Goal: Information Seeking & Learning: Learn about a topic

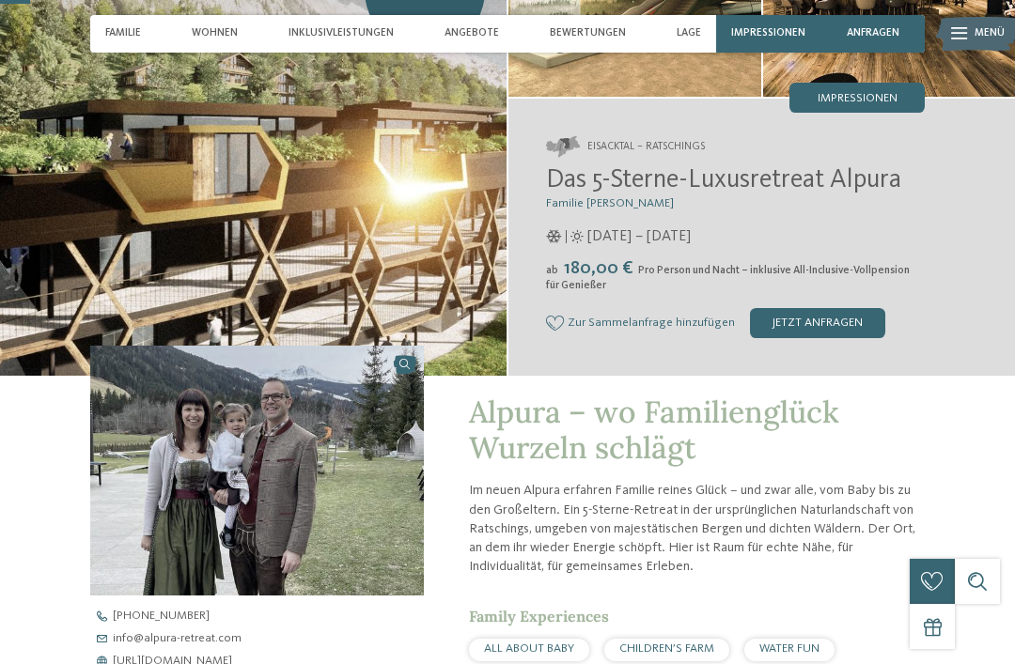
click at [829, 311] on div "jetzt anfragen" at bounding box center [817, 323] width 135 height 30
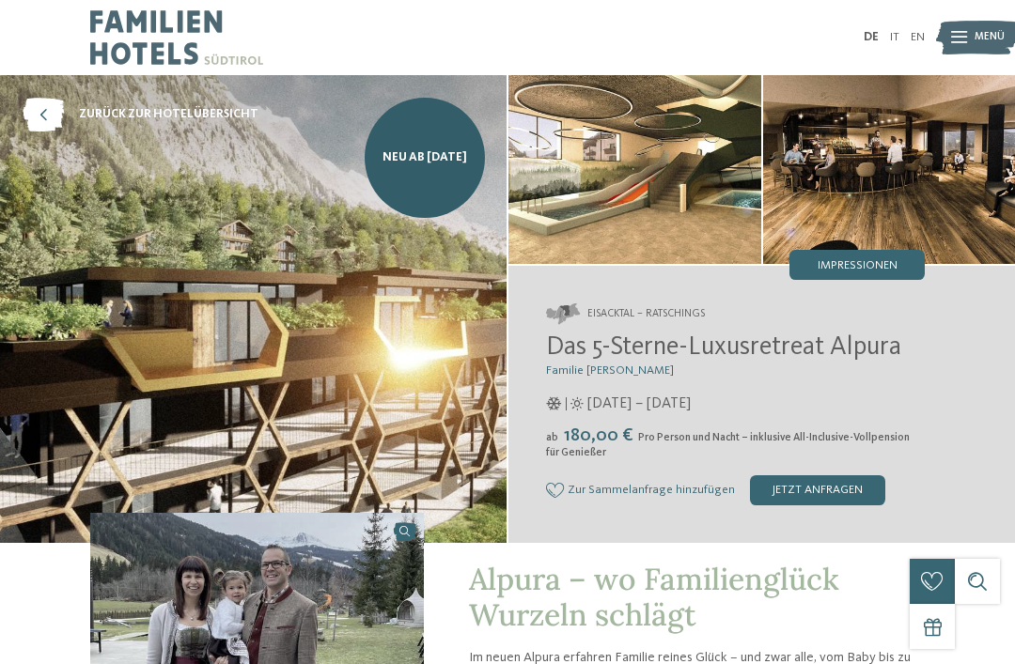
click at [879, 280] on div "Impressionen" at bounding box center [856, 265] width 135 height 30
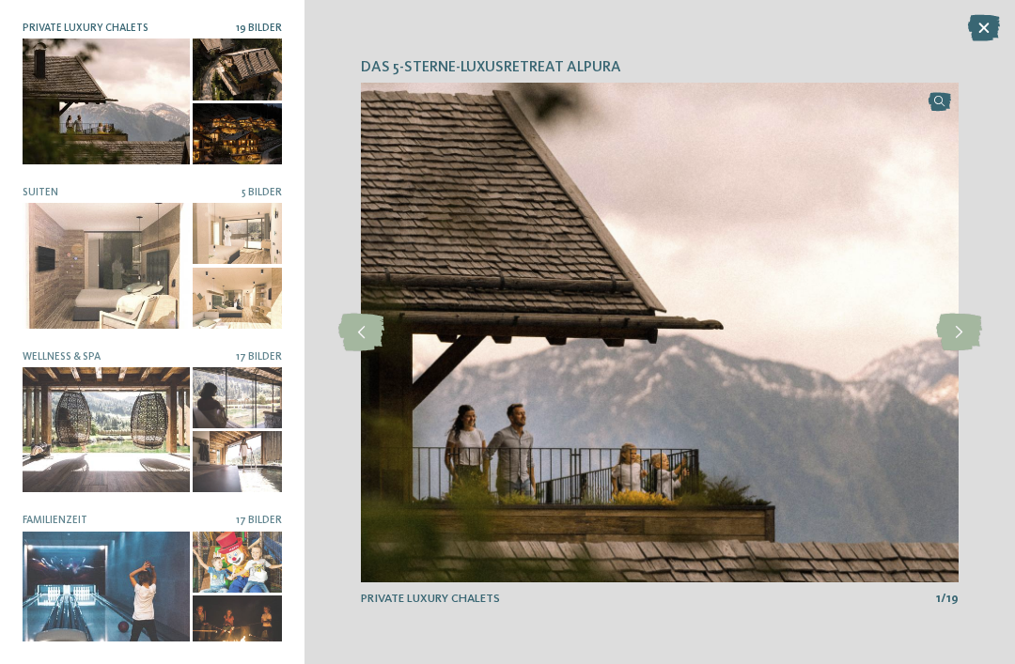
click at [120, 241] on div at bounding box center [106, 265] width 167 height 125
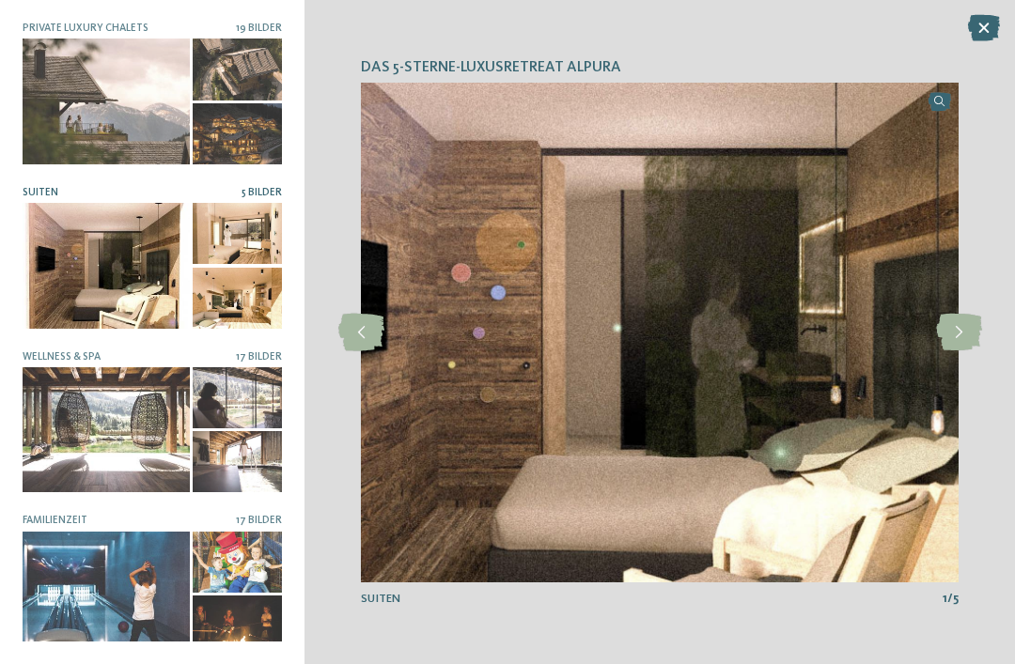
click at [946, 333] on icon at bounding box center [959, 333] width 46 height 38
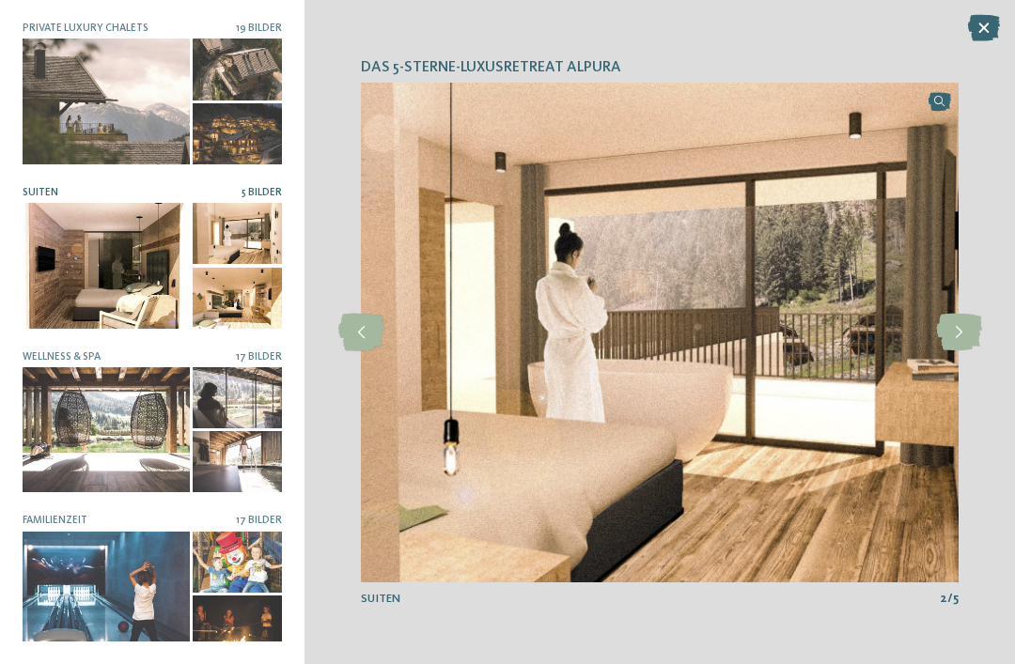
click at [954, 334] on icon at bounding box center [959, 333] width 46 height 38
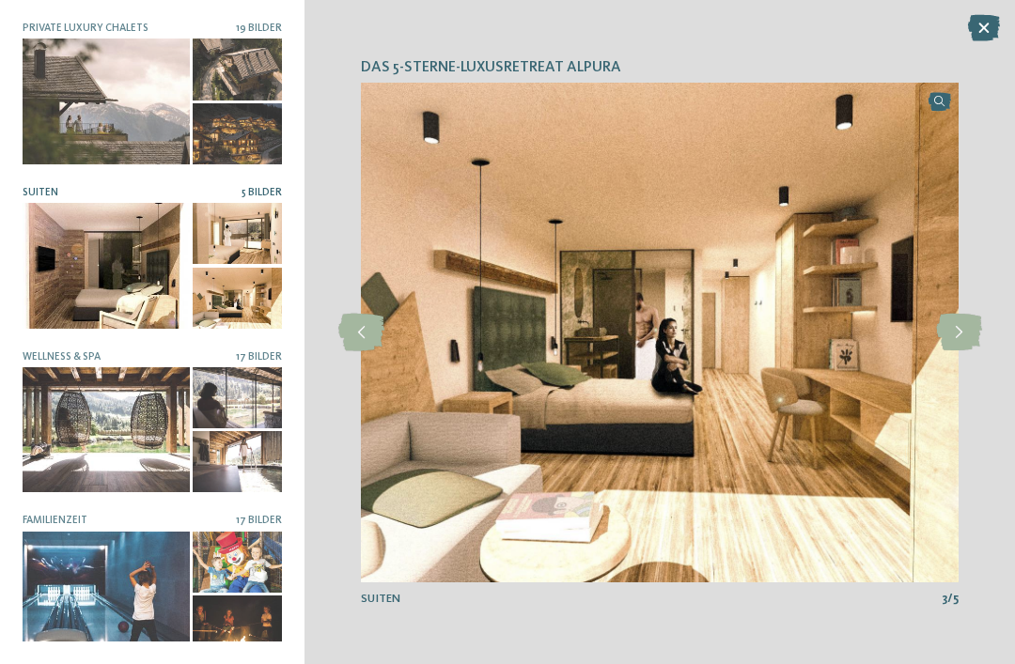
click at [946, 330] on icon at bounding box center [959, 333] width 46 height 38
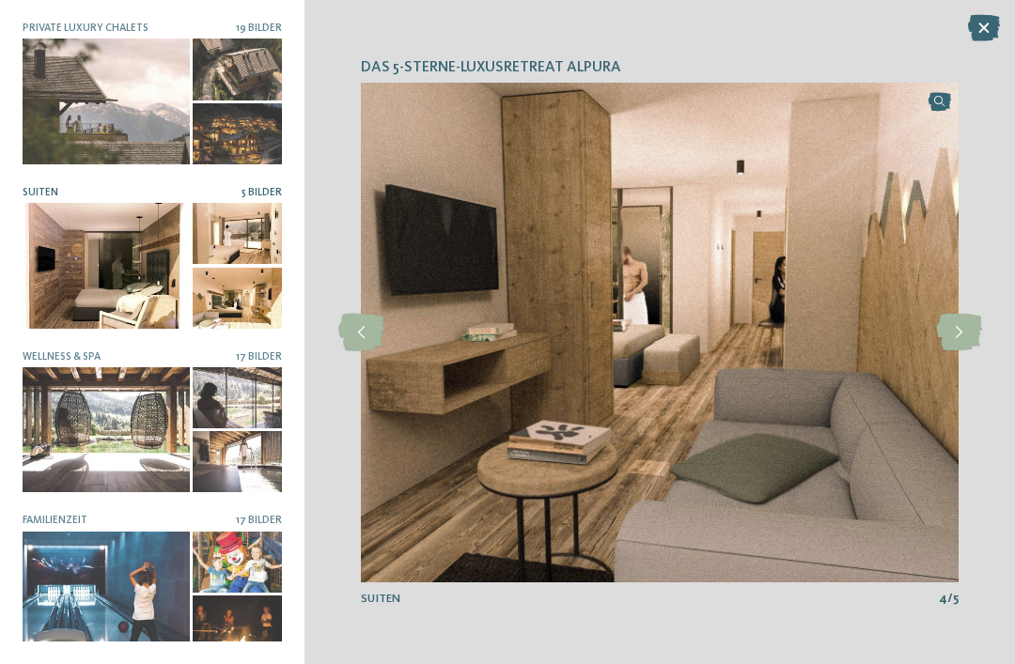
click at [952, 330] on icon at bounding box center [959, 333] width 46 height 38
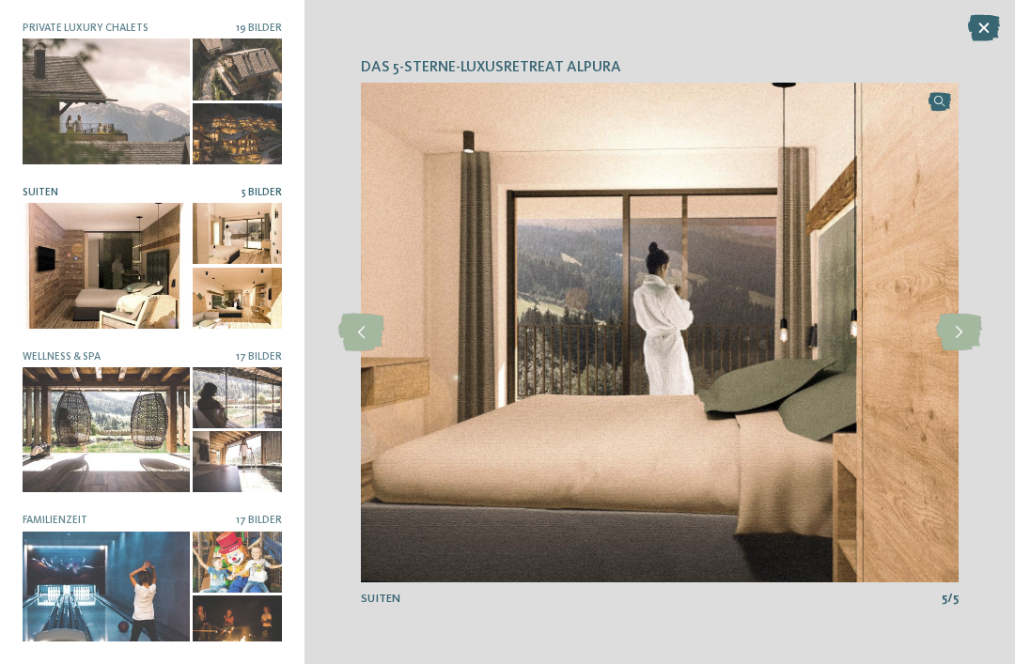
click at [944, 331] on icon at bounding box center [959, 333] width 46 height 38
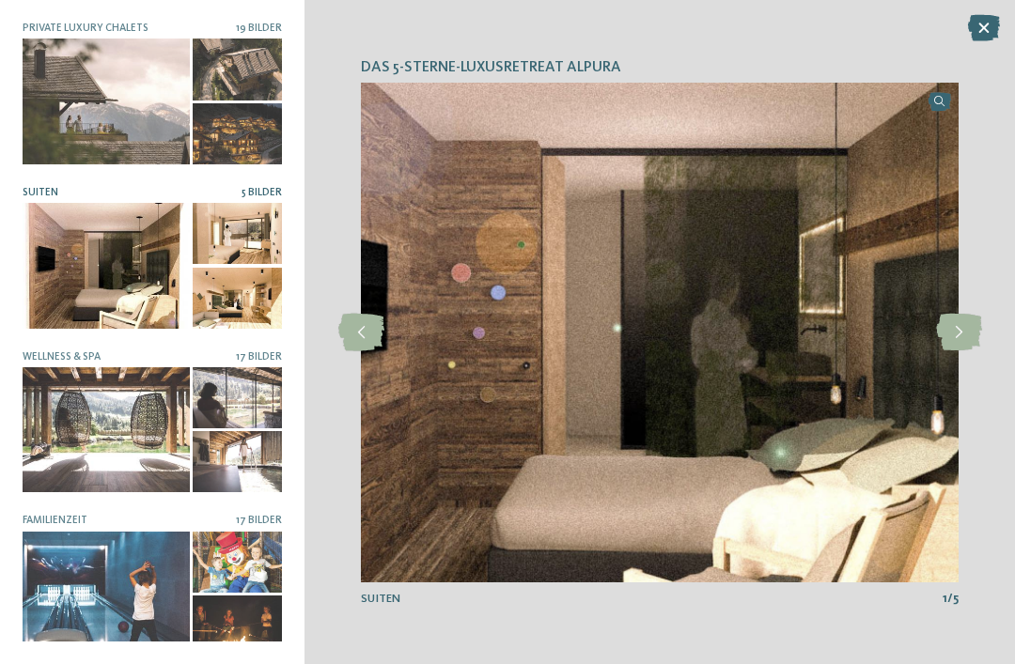
click at [97, 443] on div at bounding box center [106, 429] width 167 height 125
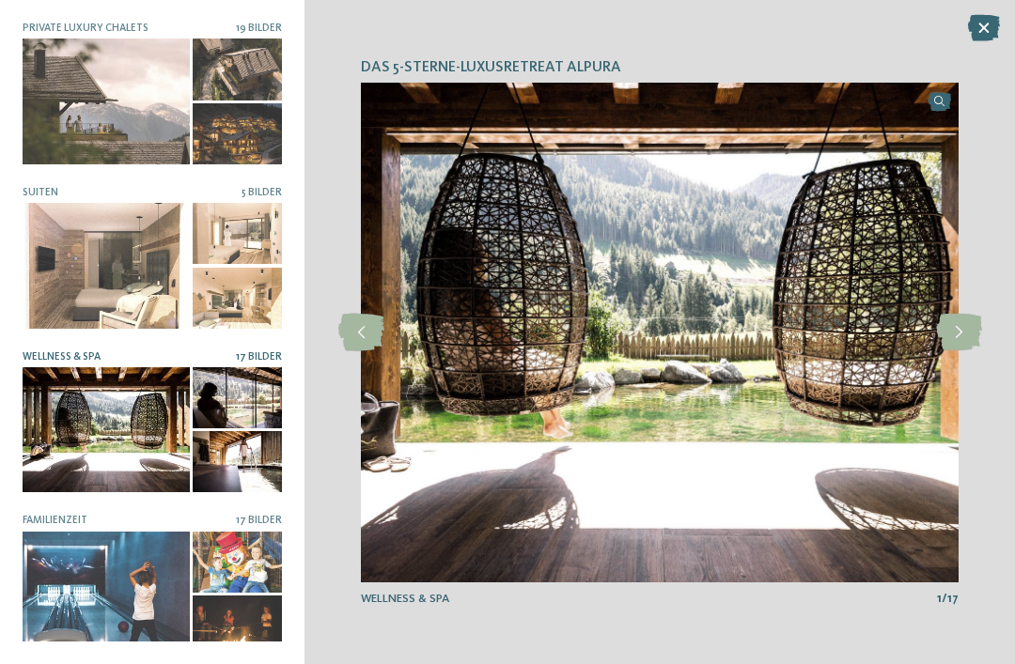
click at [941, 331] on icon at bounding box center [959, 333] width 46 height 38
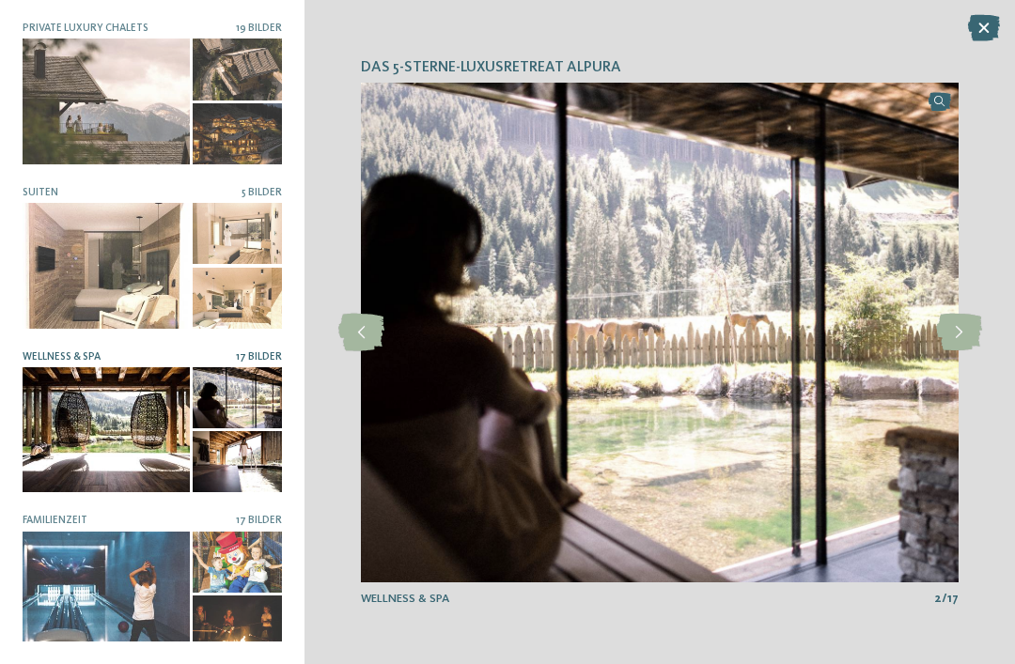
click at [940, 330] on icon at bounding box center [959, 333] width 46 height 38
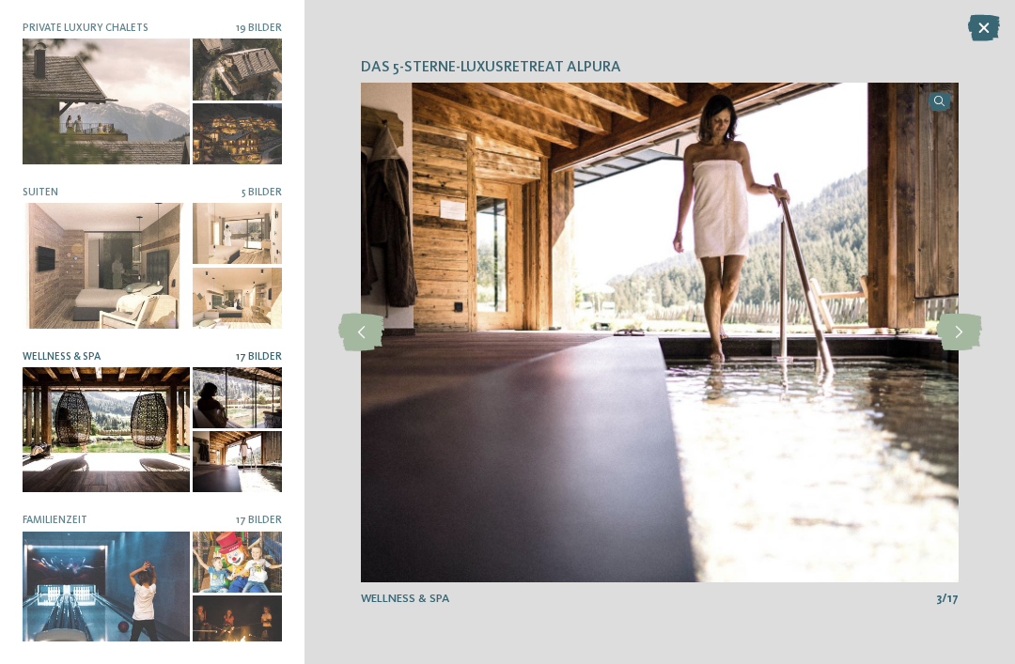
click at [942, 334] on icon at bounding box center [959, 333] width 46 height 38
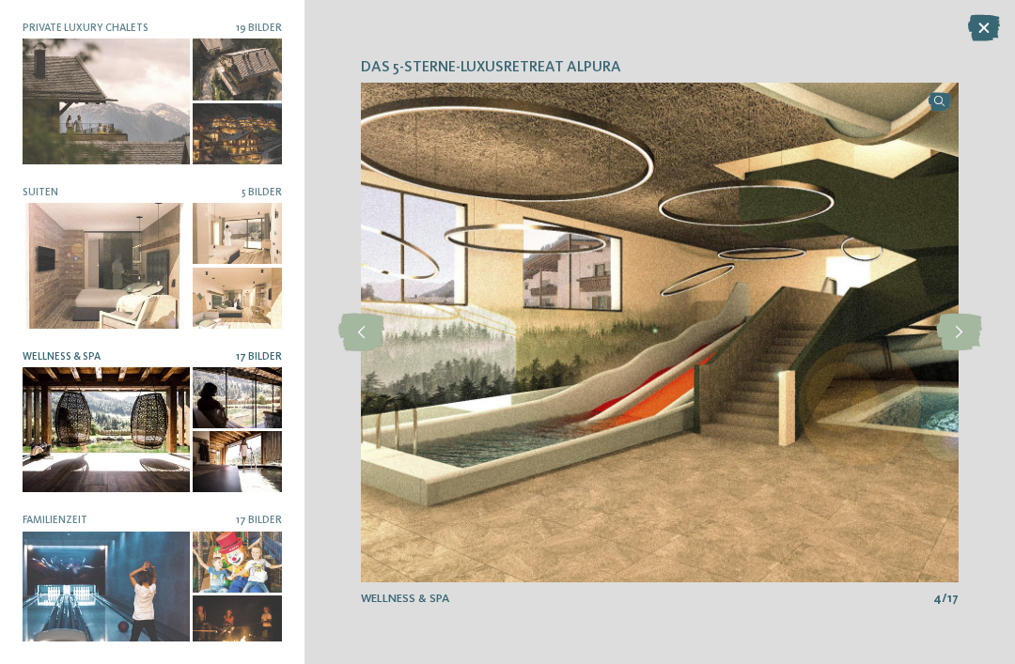
click at [932, 340] on img at bounding box center [660, 333] width 598 height 500
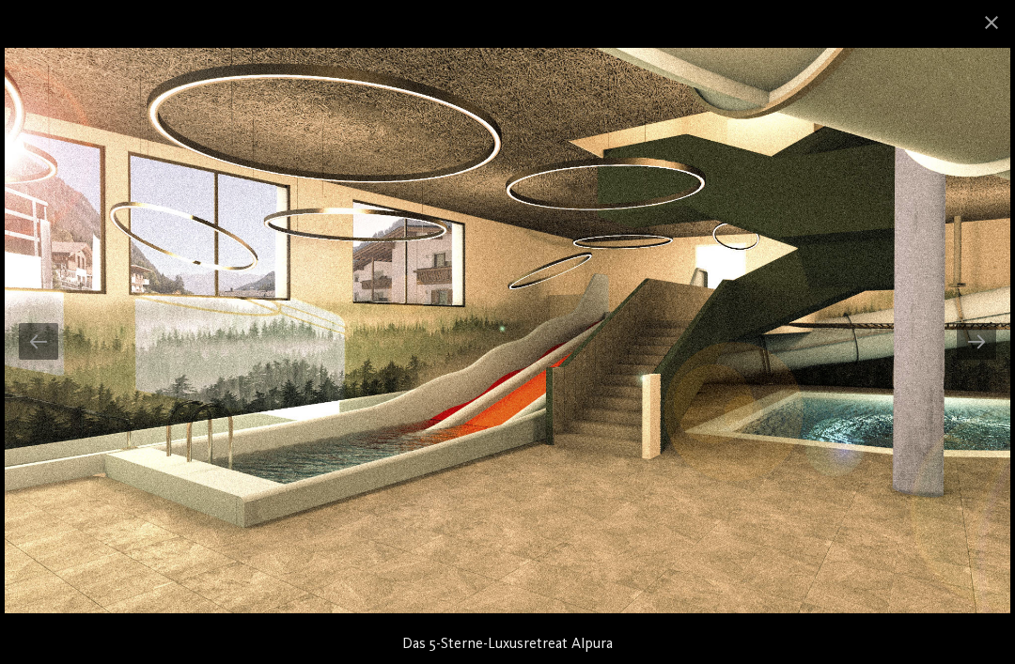
click at [989, 28] on span at bounding box center [991, 22] width 47 height 44
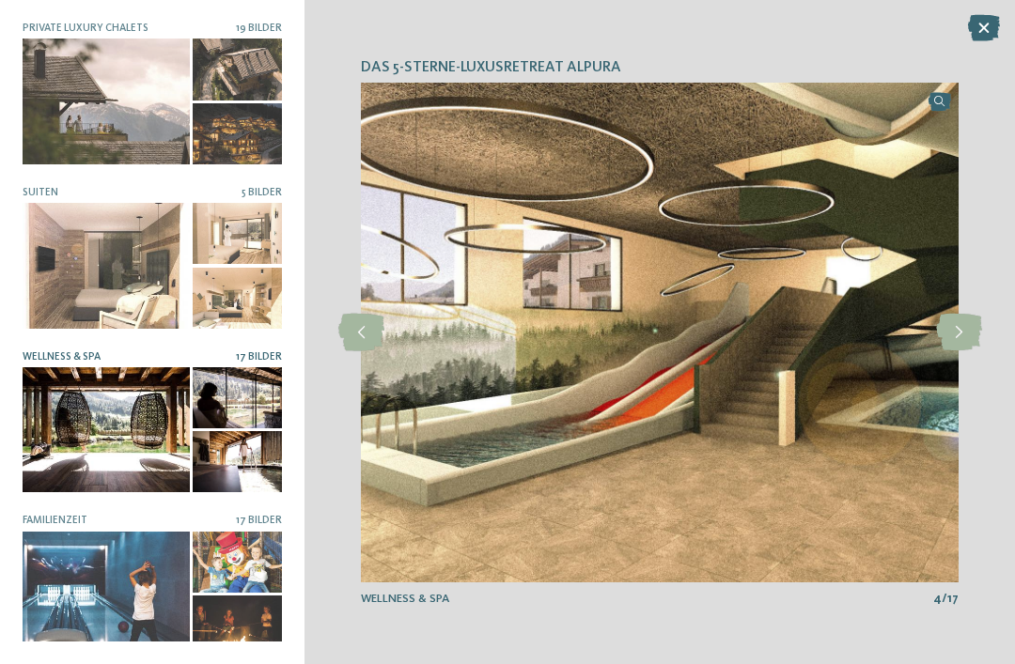
click at [987, 24] on icon at bounding box center [984, 28] width 32 height 26
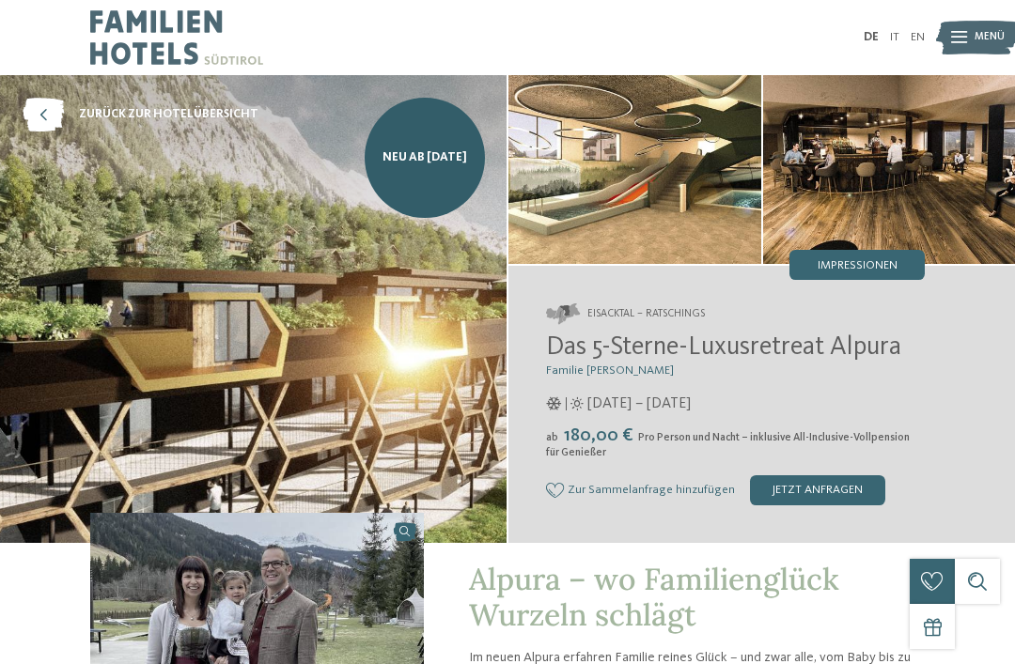
click at [851, 270] on span "Impressionen" at bounding box center [857, 266] width 80 height 12
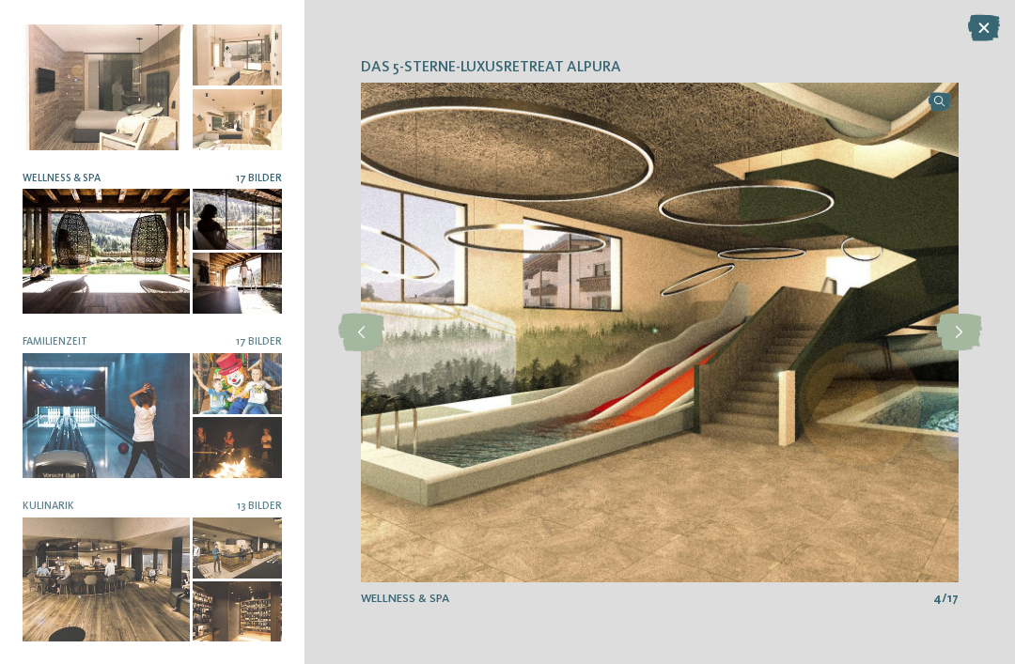
scroll to position [178, 0]
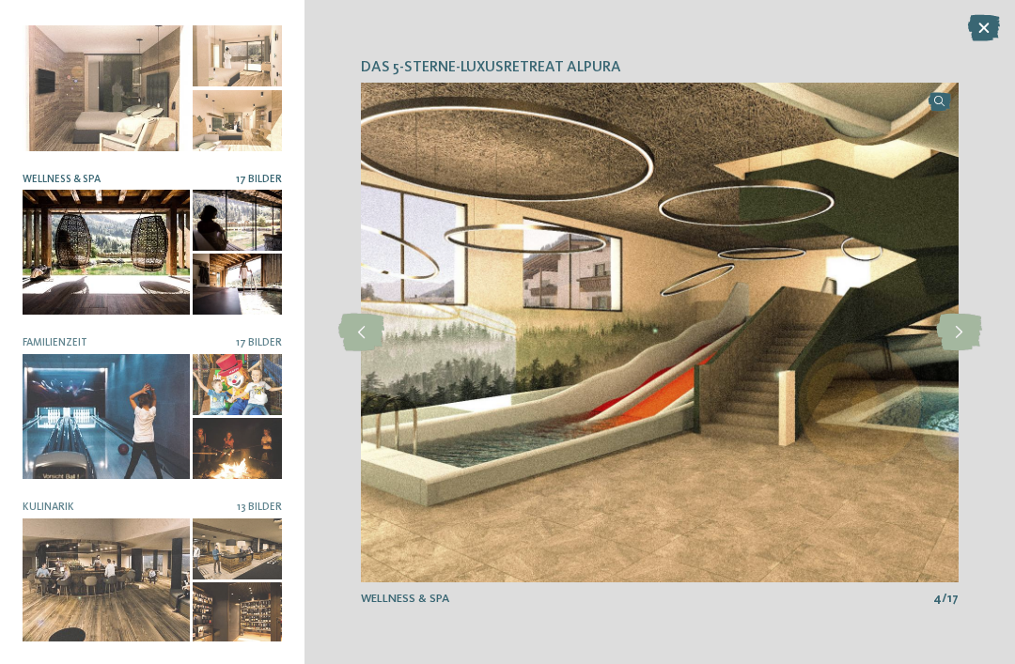
click at [256, 175] on span "17 Bilder" at bounding box center [259, 179] width 46 height 11
click at [279, 174] on span "17 Bilder" at bounding box center [259, 179] width 46 height 11
click at [269, 181] on span "17 Bilder" at bounding box center [259, 179] width 46 height 11
click at [950, 335] on icon at bounding box center [959, 333] width 46 height 38
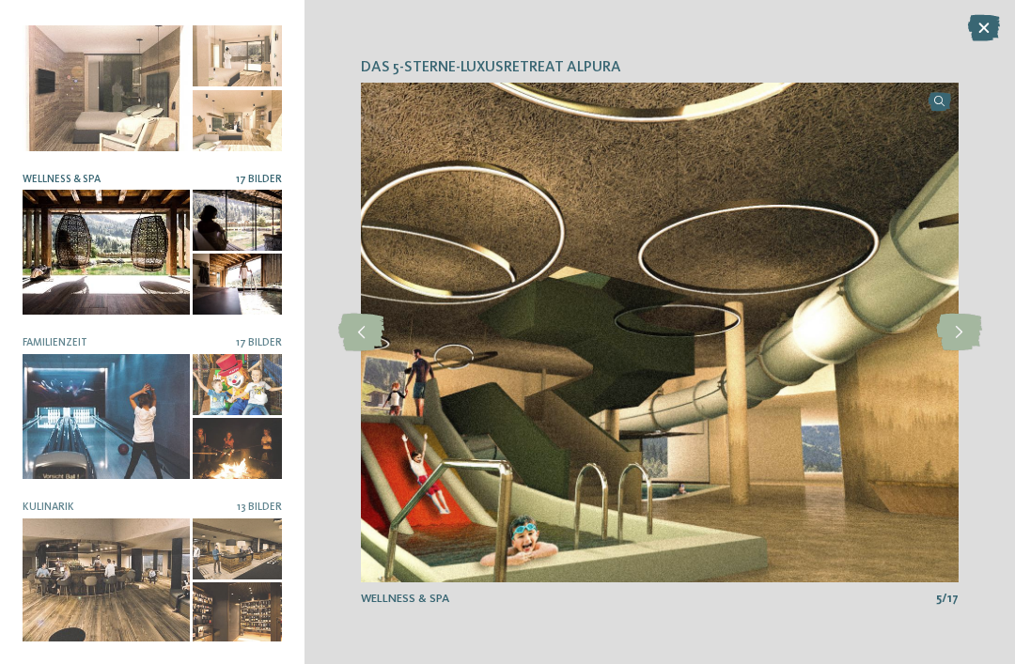
click at [956, 329] on icon at bounding box center [959, 333] width 46 height 38
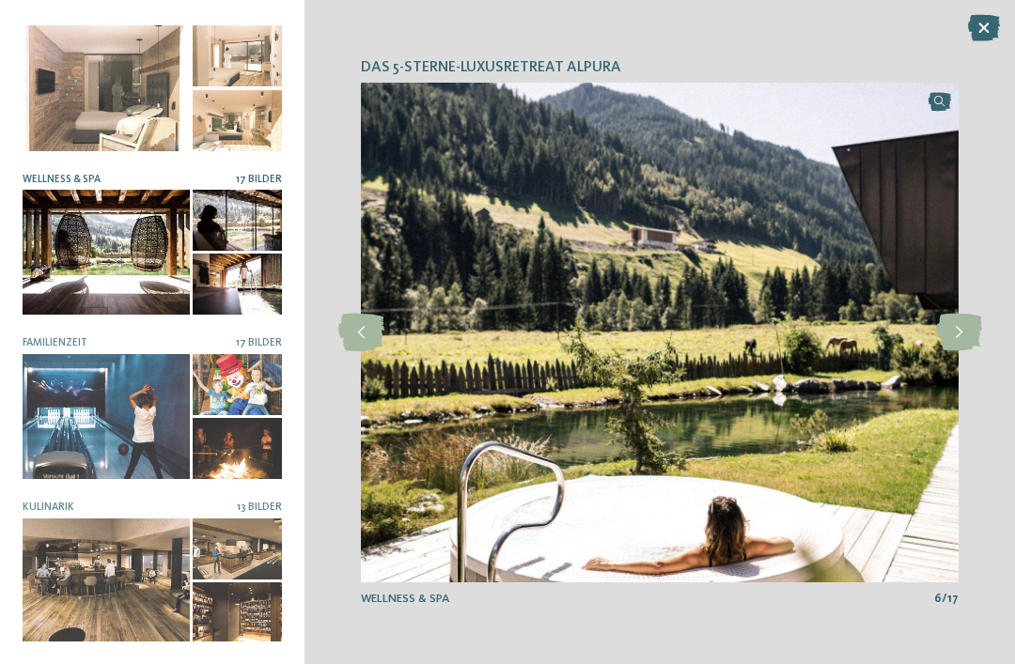
click at [946, 330] on icon at bounding box center [959, 333] width 46 height 38
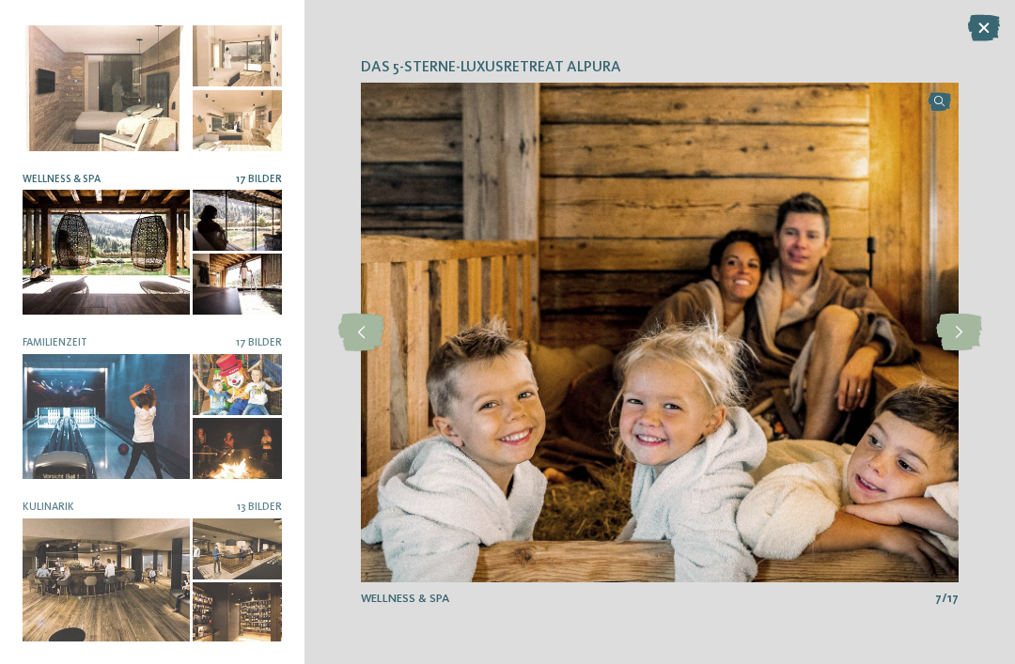
click at [945, 326] on icon at bounding box center [959, 333] width 46 height 38
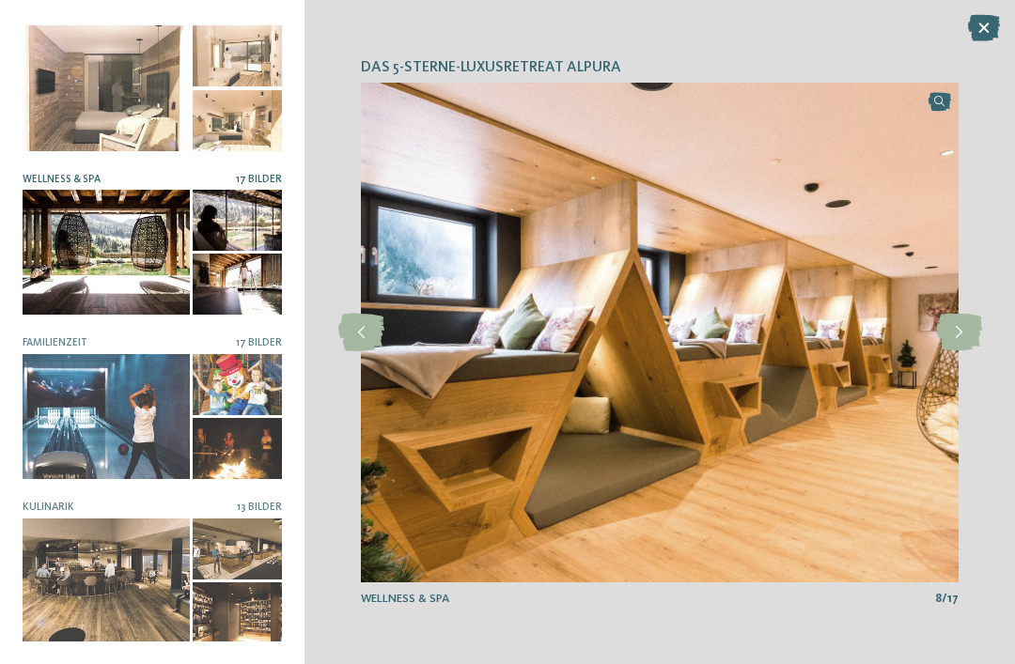
click at [942, 328] on icon at bounding box center [959, 333] width 46 height 38
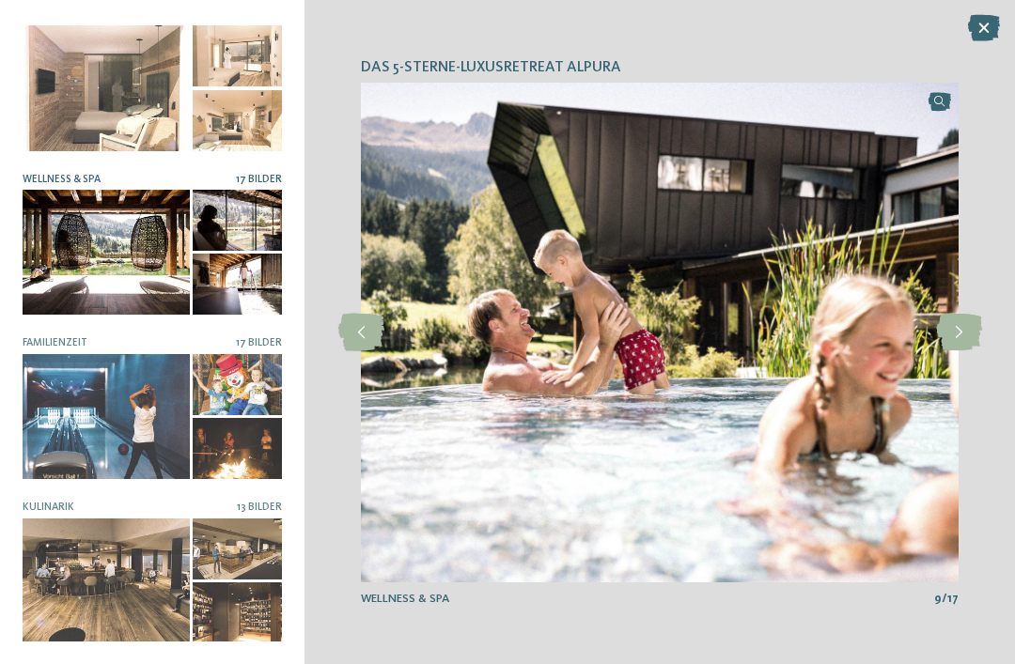
click at [937, 323] on icon at bounding box center [959, 333] width 46 height 38
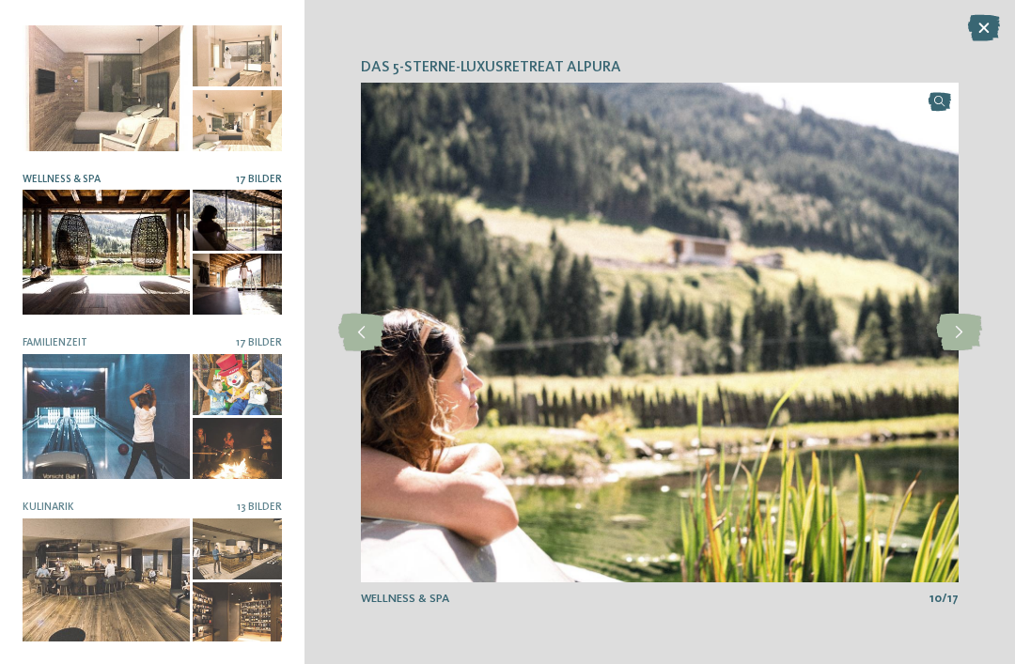
click at [939, 332] on icon at bounding box center [959, 333] width 46 height 38
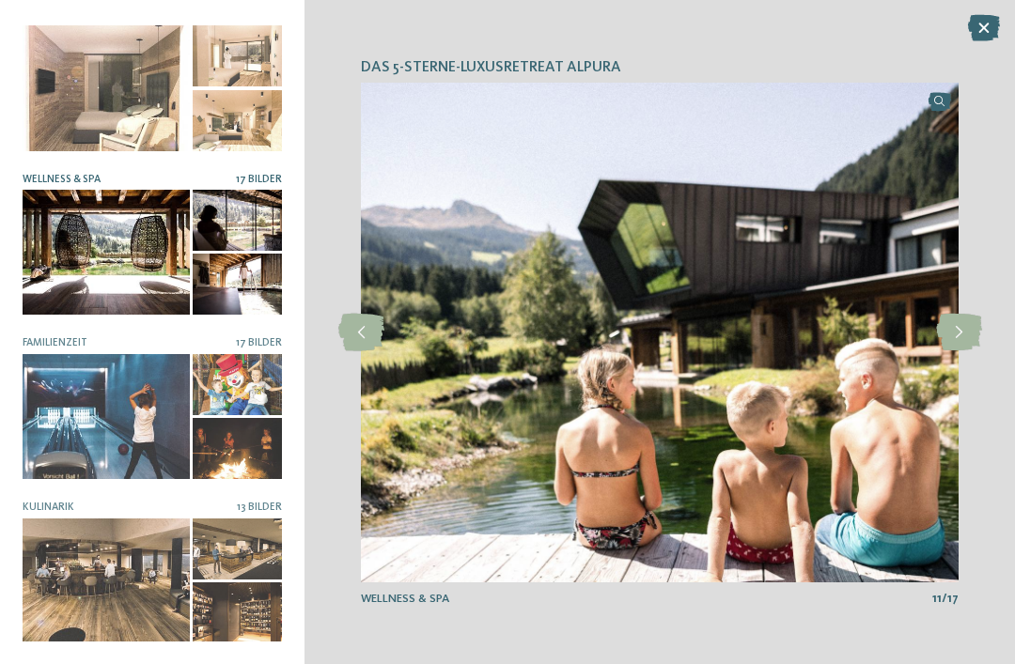
click at [951, 329] on icon at bounding box center [959, 333] width 46 height 38
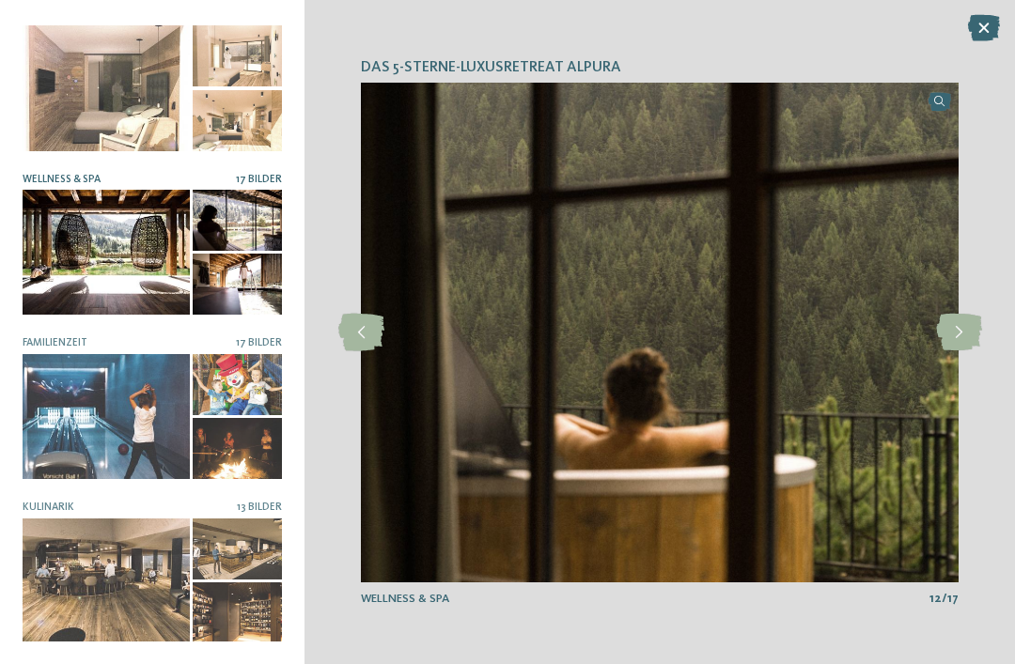
click at [941, 331] on icon at bounding box center [959, 333] width 46 height 38
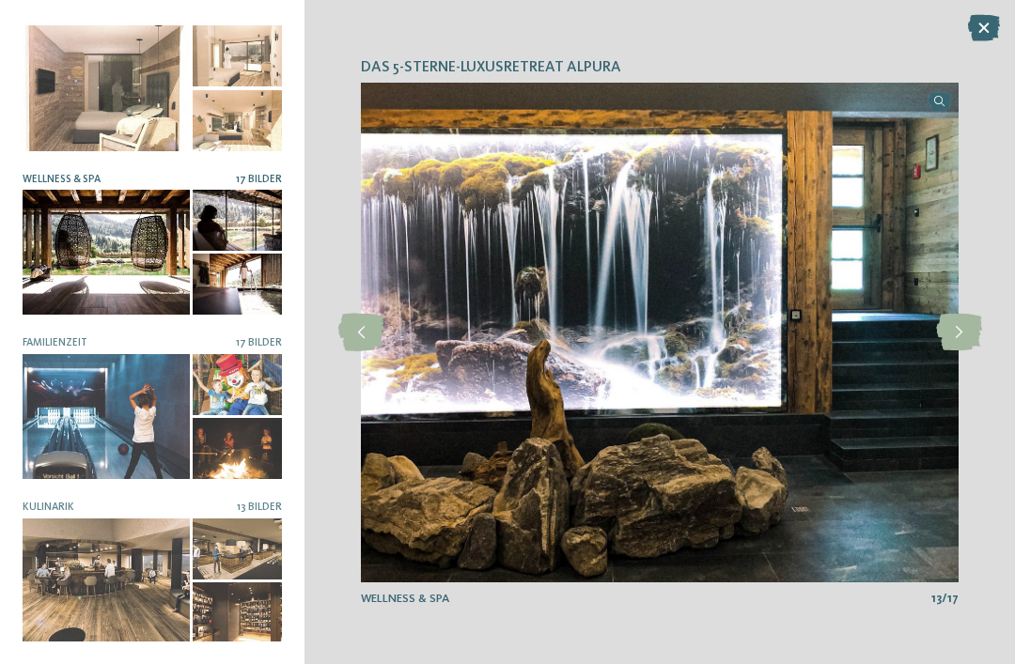
click at [942, 328] on icon at bounding box center [959, 333] width 46 height 38
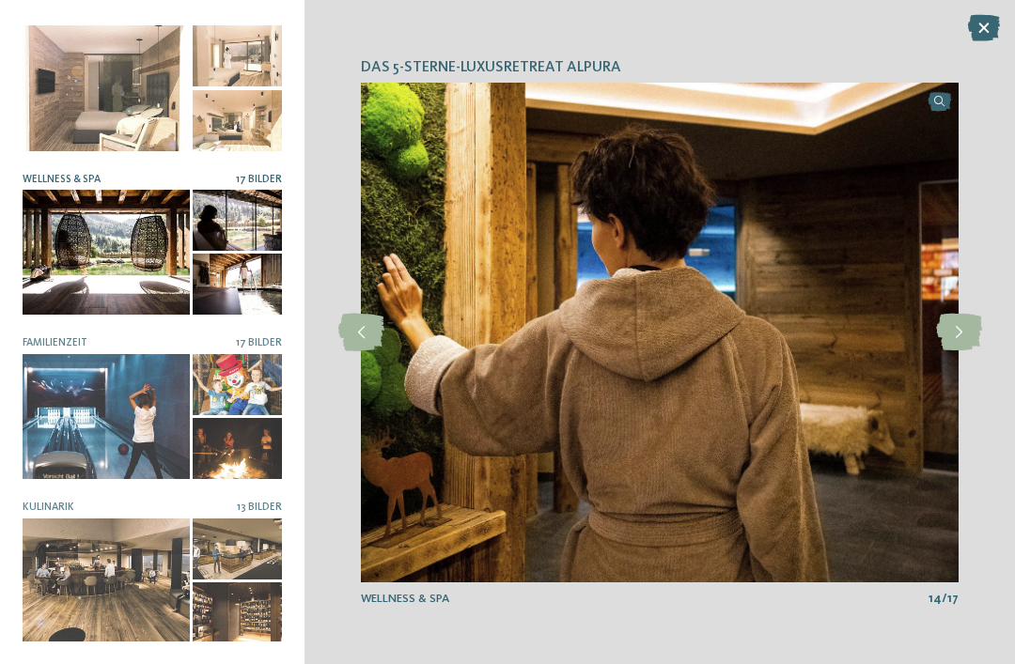
click at [944, 328] on icon at bounding box center [959, 333] width 46 height 38
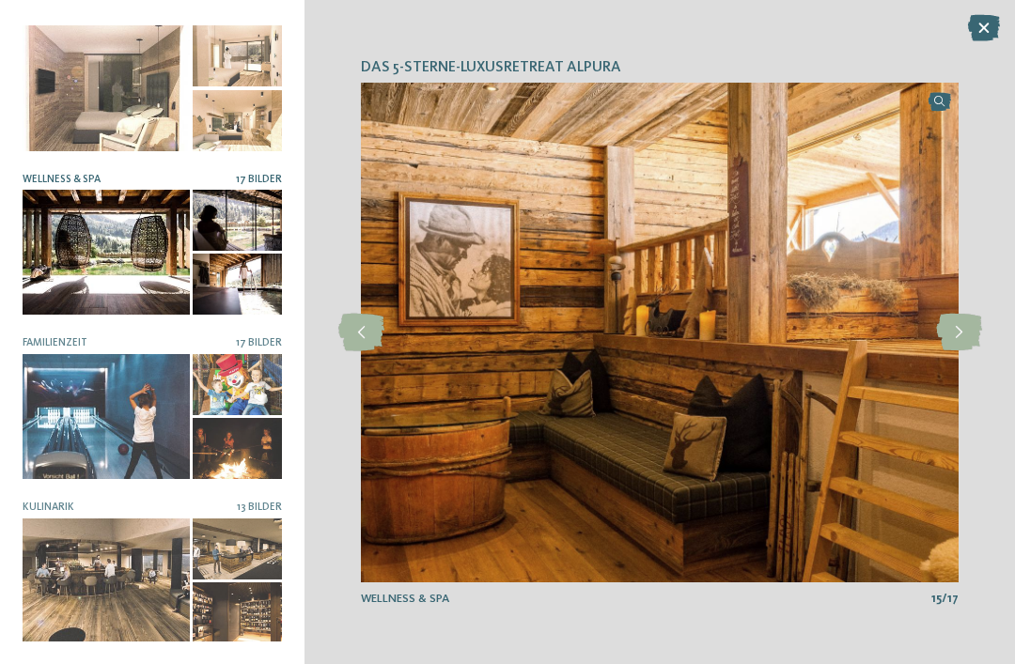
click at [940, 317] on icon at bounding box center [959, 333] width 46 height 38
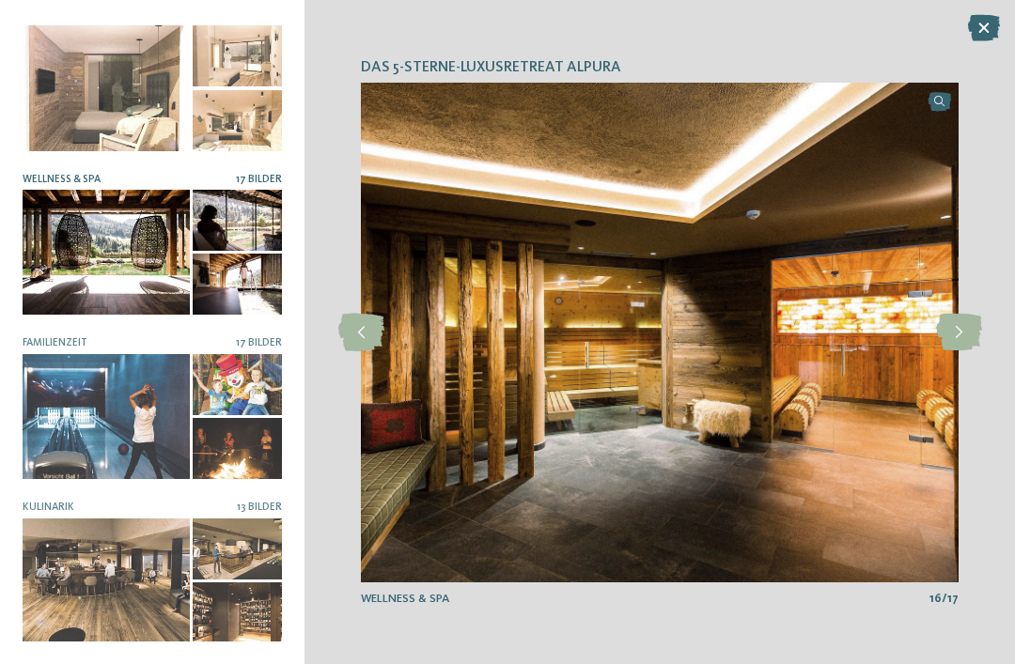
click at [940, 321] on icon at bounding box center [959, 333] width 46 height 38
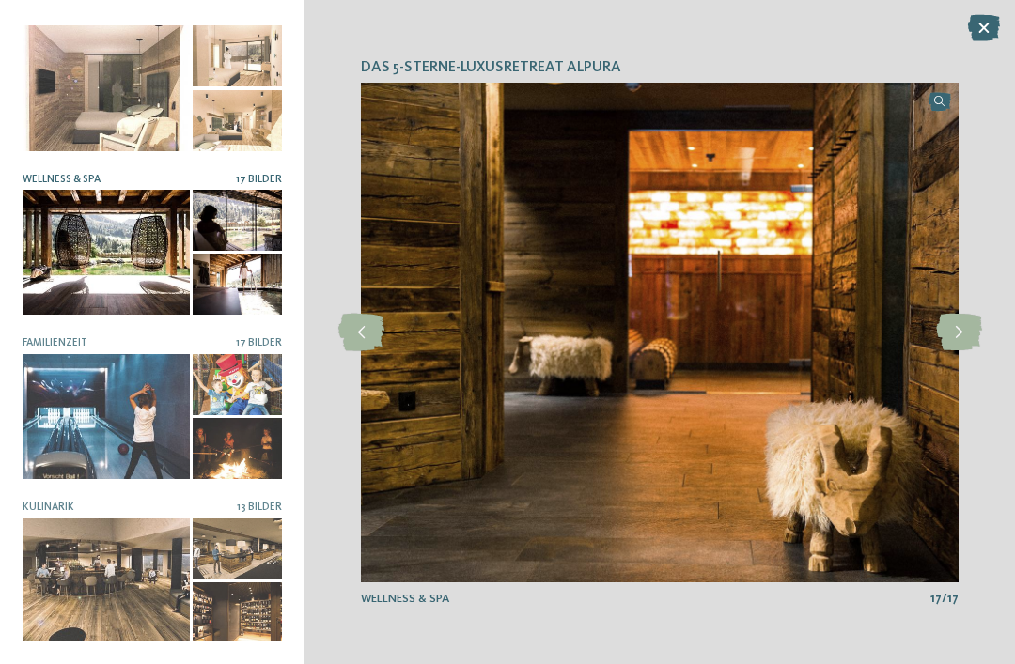
click at [973, 41] on div at bounding box center [984, 29] width 32 height 28
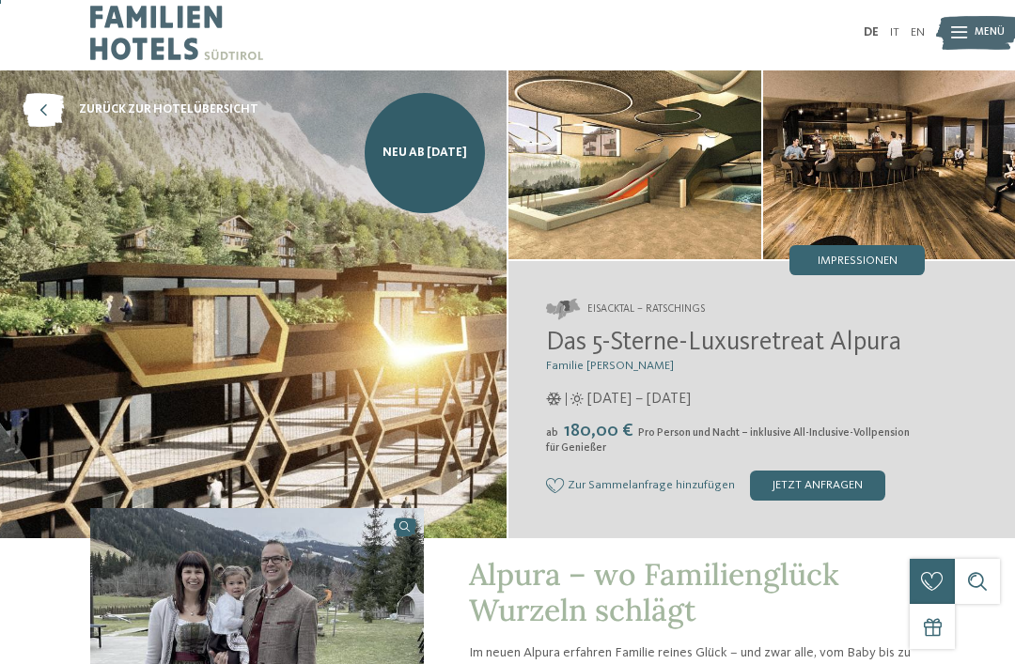
scroll to position [0, 0]
